Goal: Task Accomplishment & Management: Manage account settings

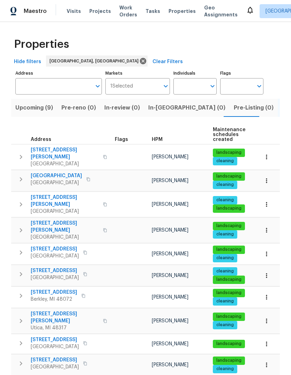
scroll to position [67, 0]
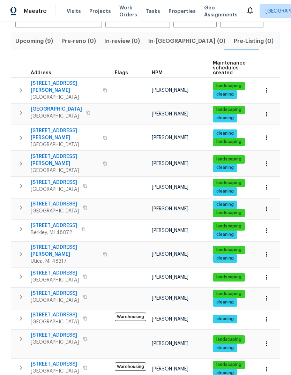
click at [67, 10] on span "Visits" at bounding box center [74, 11] width 14 height 7
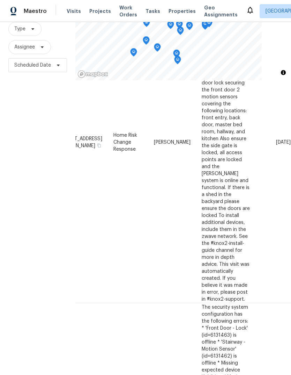
scroll to position [236, 59]
click at [0, 0] on icon at bounding box center [0, 0] width 0 height 0
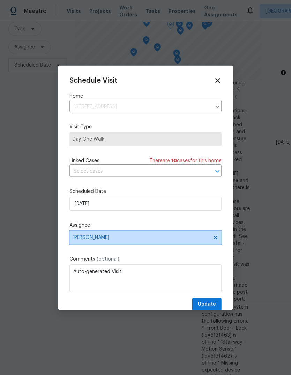
click at [110, 239] on span "[PERSON_NAME]" at bounding box center [141, 238] width 137 height 6
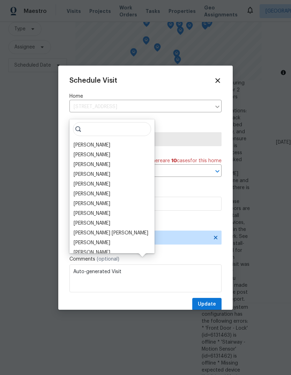
click at [104, 142] on div "[PERSON_NAME]" at bounding box center [92, 145] width 37 height 7
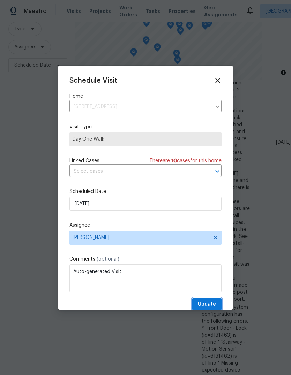
click at [212, 306] on span "Update" at bounding box center [207, 304] width 18 height 9
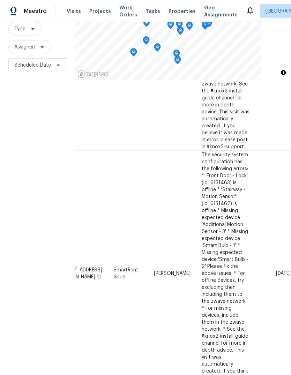
scroll to position [388, 59]
click at [0, 0] on icon at bounding box center [0, 0] width 0 height 0
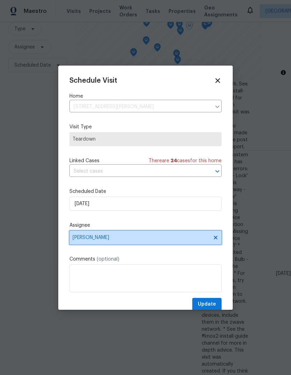
click at [113, 244] on span "[PERSON_NAME]" at bounding box center [145, 237] width 152 height 14
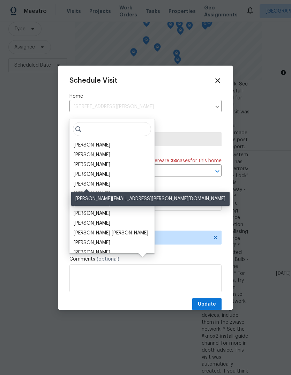
click at [91, 181] on div "[PERSON_NAME]" at bounding box center [92, 184] width 37 height 7
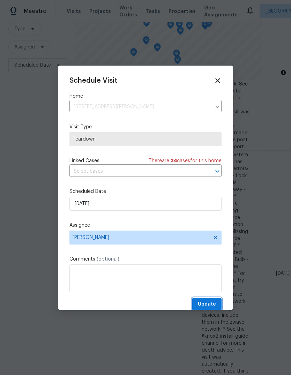
click at [206, 306] on span "Update" at bounding box center [207, 304] width 18 height 9
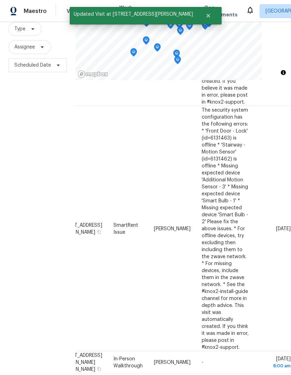
scroll to position [433, 59]
click at [0, 0] on icon at bounding box center [0, 0] width 0 height 0
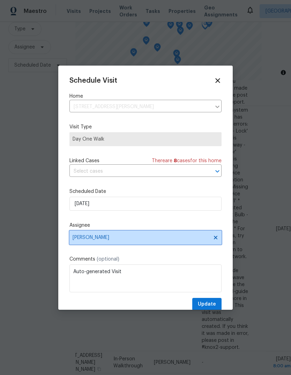
click at [122, 237] on span "[PERSON_NAME]" at bounding box center [141, 238] width 137 height 6
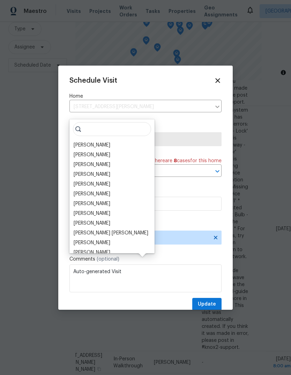
click at [106, 171] on div "[PERSON_NAME]" at bounding box center [92, 174] width 37 height 7
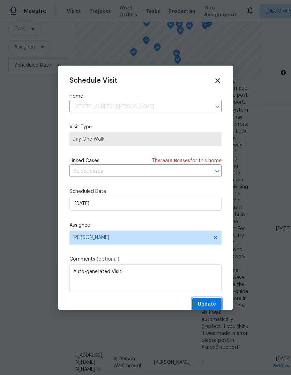
click at [209, 309] on span "Update" at bounding box center [207, 304] width 18 height 9
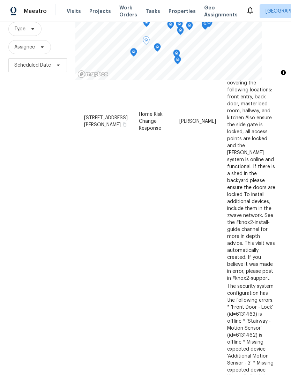
scroll to position [193, 0]
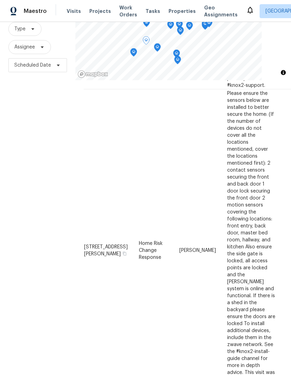
click at [51, 134] on div "Filters Reset ​ Type Assignee Scheduled Date" at bounding box center [37, 178] width 75 height 404
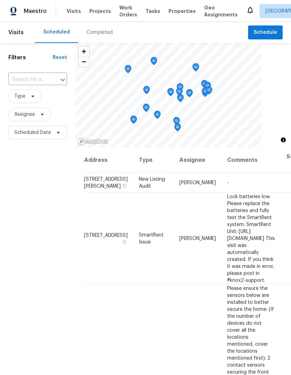
scroll to position [0, 0]
click at [171, 14] on span "Properties" at bounding box center [181, 11] width 27 height 7
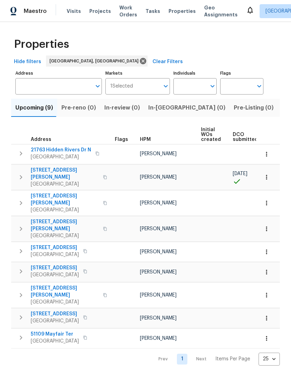
click at [282, 106] on span "Listed (18)" at bounding box center [296, 108] width 29 height 10
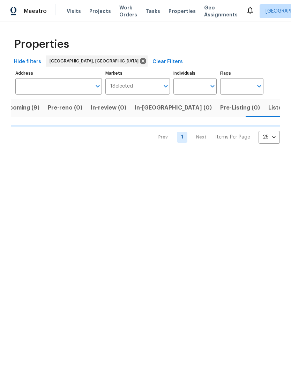
scroll to position [0, 14]
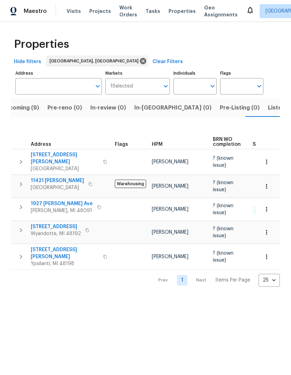
click at [268, 111] on span "Listed (18)" at bounding box center [282, 108] width 29 height 10
